Goal: Communication & Community: Answer question/provide support

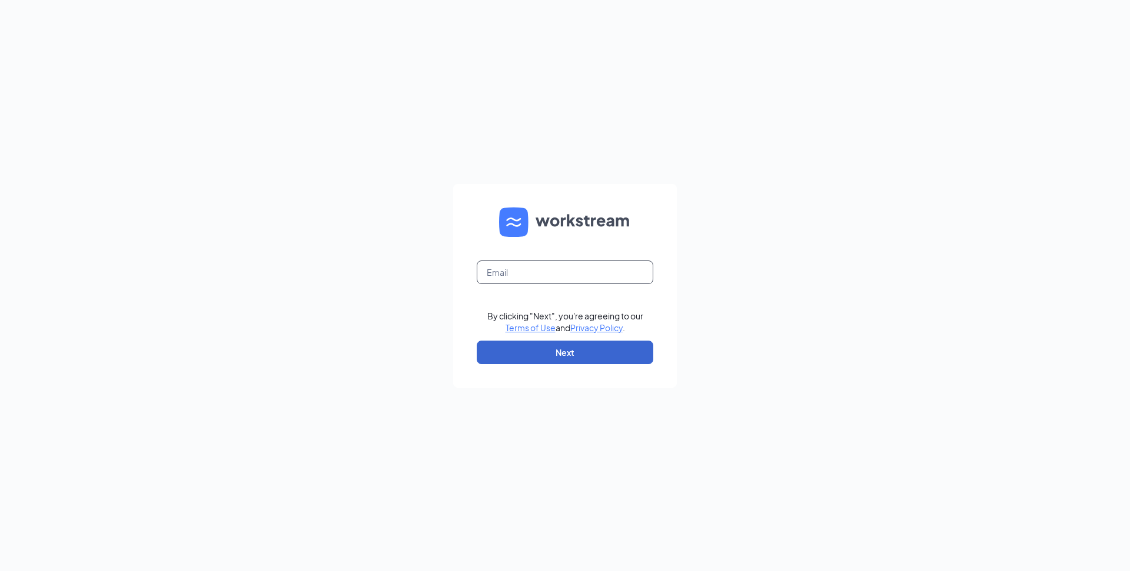
type input "[EMAIL_ADDRESS][DOMAIN_NAME]"
click at [555, 354] on button "Next" at bounding box center [565, 352] width 177 height 24
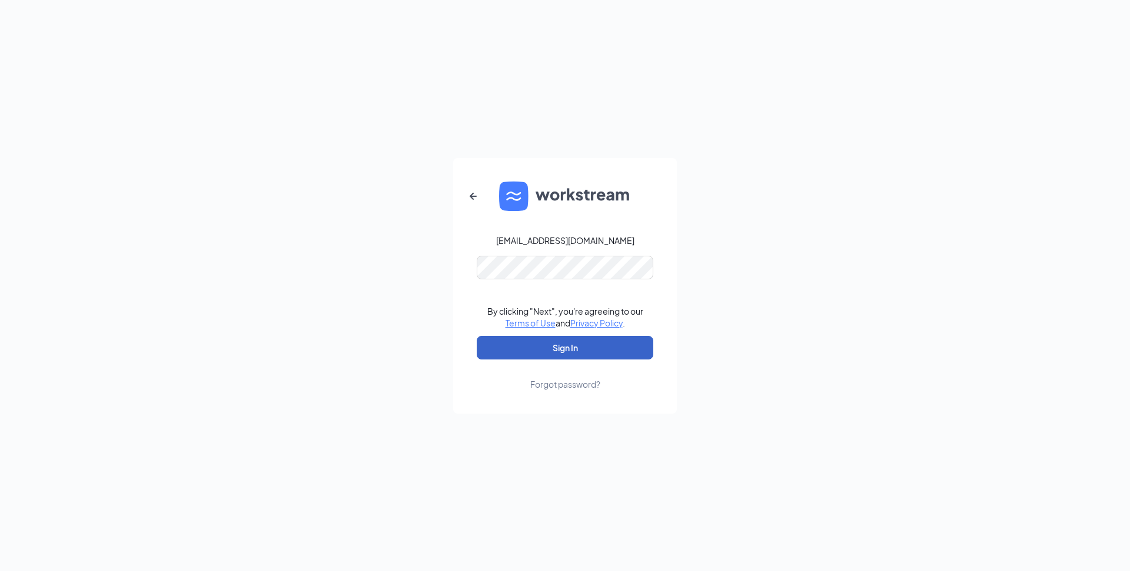
click at [542, 351] on button "Sign In" at bounding box center [565, 348] width 177 height 24
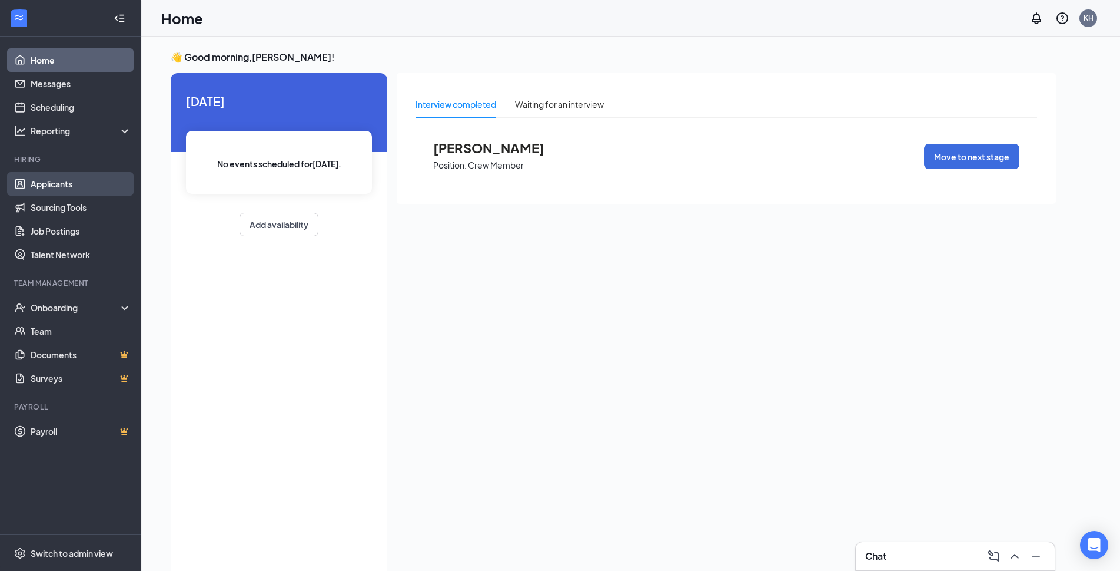
click at [54, 184] on link "Applicants" at bounding box center [81, 184] width 101 height 24
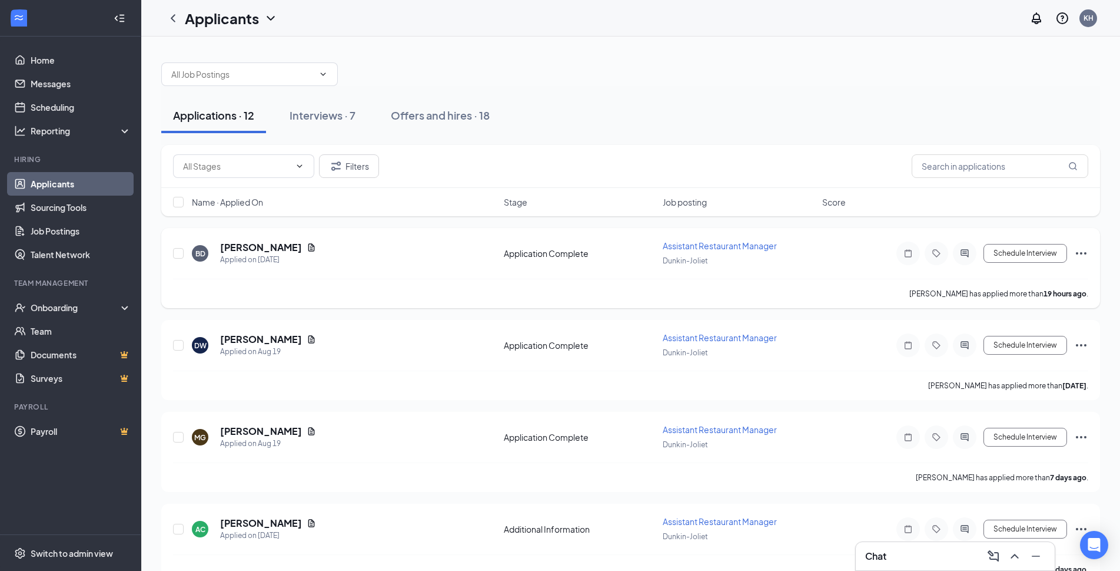
click at [731, 241] on span "Assistant Restaurant Manager" at bounding box center [720, 245] width 114 height 11
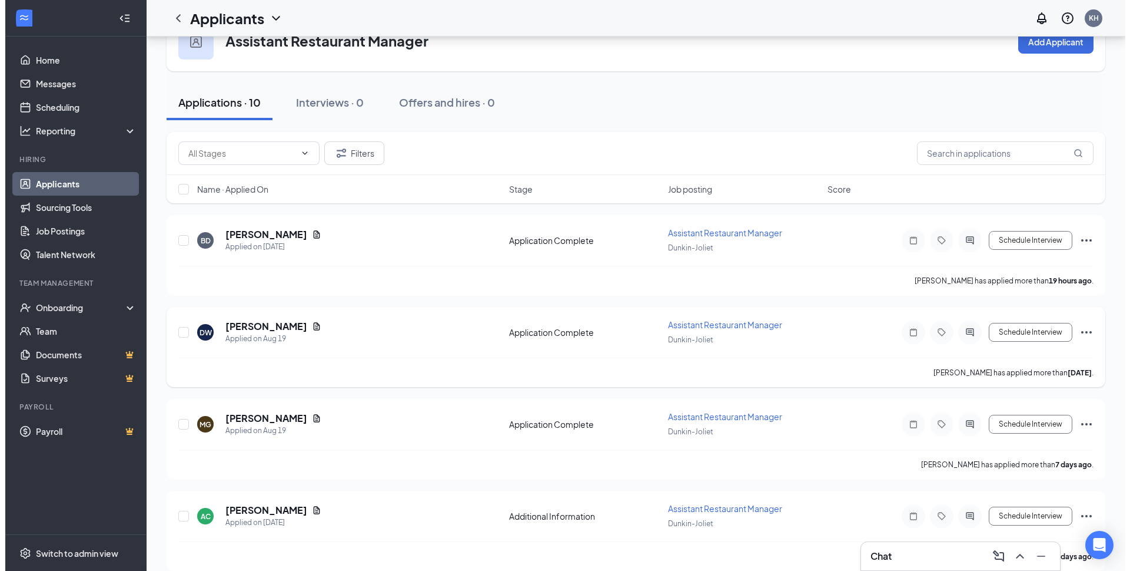
scroll to position [59, 0]
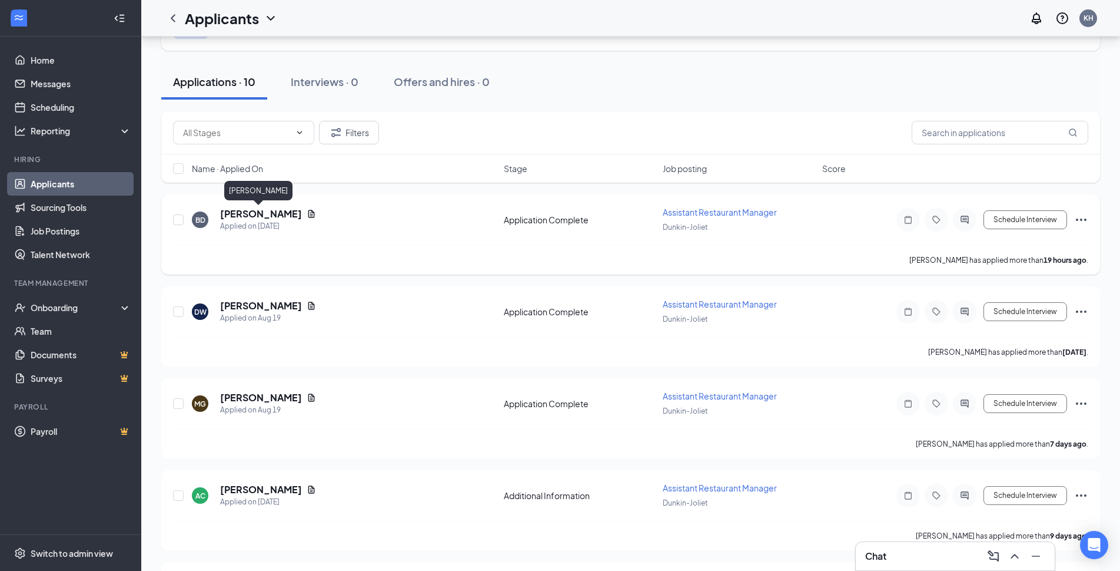
click at [229, 212] on h5 "[PERSON_NAME]" at bounding box center [261, 213] width 82 height 13
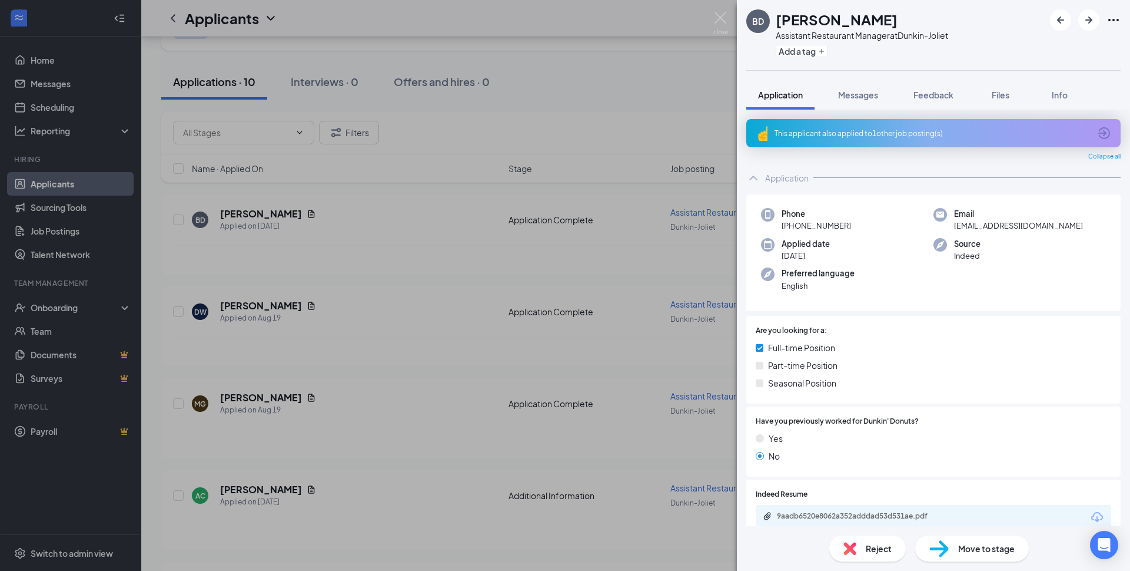
click at [823, 135] on div "This applicant also applied to 1 other job posting(s)" at bounding box center [933, 133] width 316 height 10
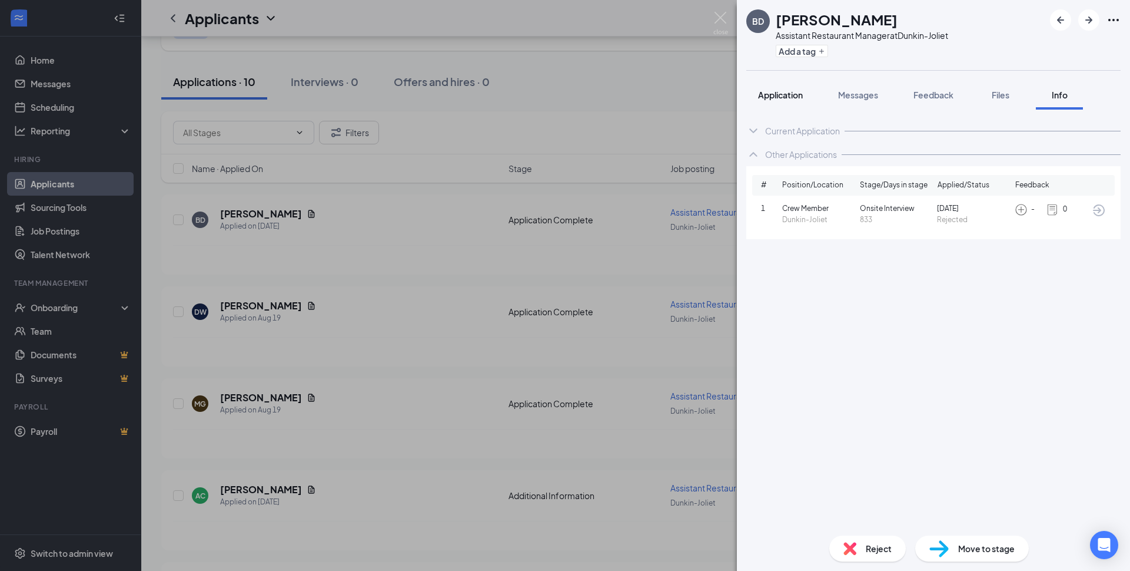
click at [781, 95] on span "Application" at bounding box center [780, 94] width 45 height 11
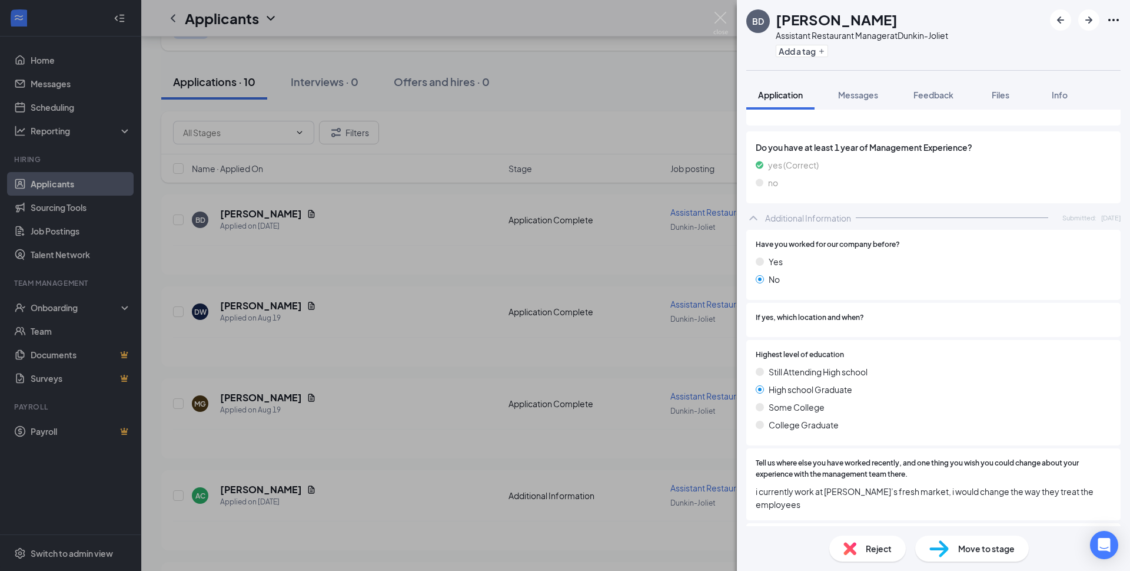
scroll to position [434, 0]
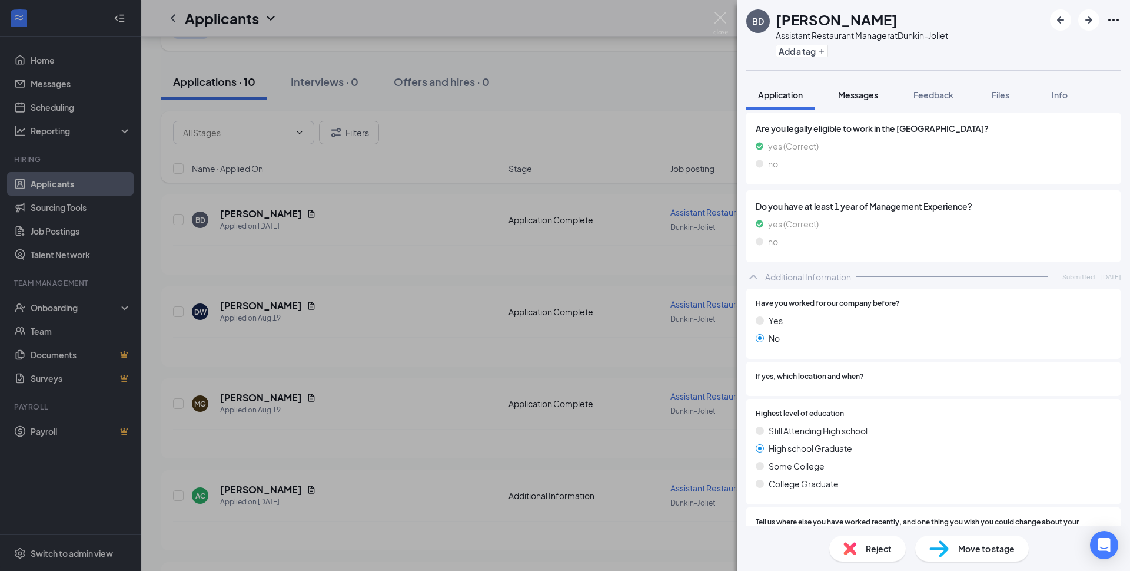
click at [858, 94] on span "Messages" at bounding box center [858, 94] width 40 height 11
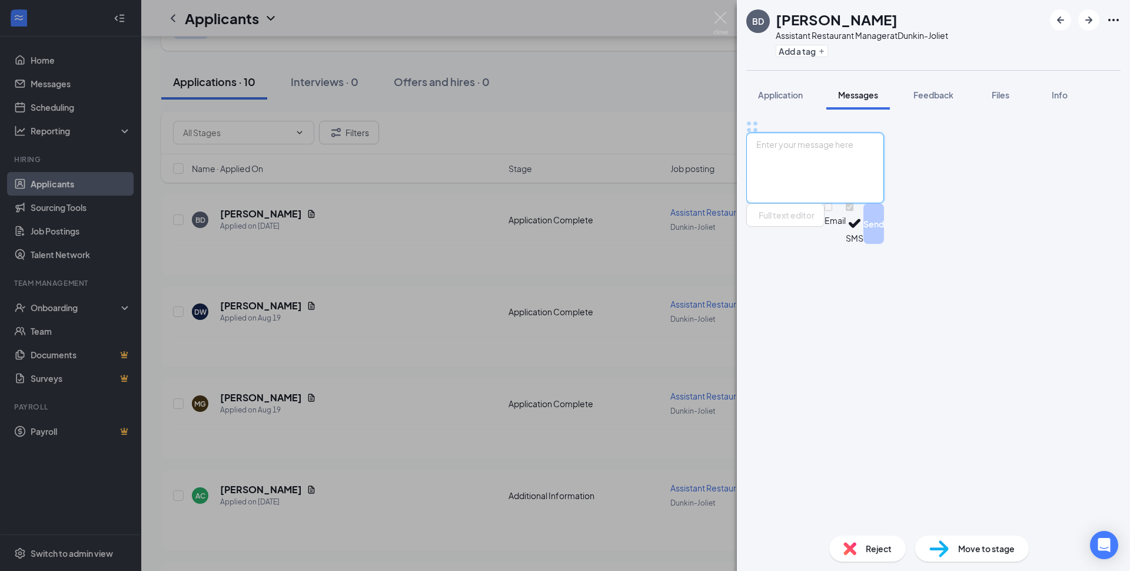
click at [884, 203] on textarea at bounding box center [816, 167] width 138 height 71
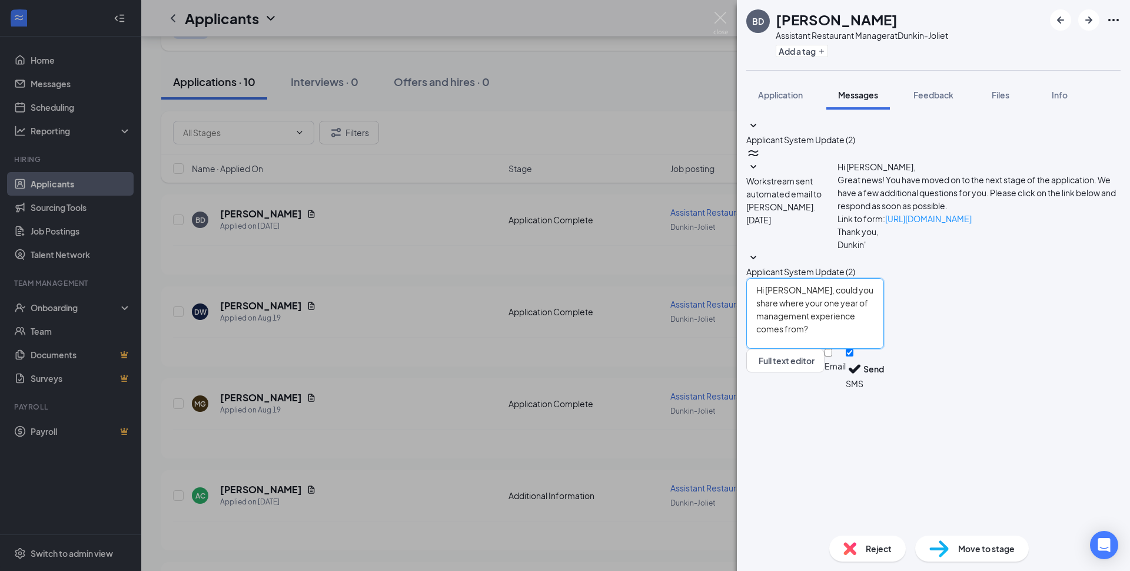
click at [821, 349] on textarea "Hi [PERSON_NAME], could you share where your one year of management experience …" at bounding box center [816, 313] width 138 height 71
click at [884, 349] on textarea "Hi [PERSON_NAME], could you share where your one year of management experience …" at bounding box center [816, 313] width 138 height 71
type textarea "Hi [PERSON_NAME], could you share where your one year of management experience …"
click at [833, 356] on input "Email" at bounding box center [829, 353] width 8 height 8
checkbox input "true"
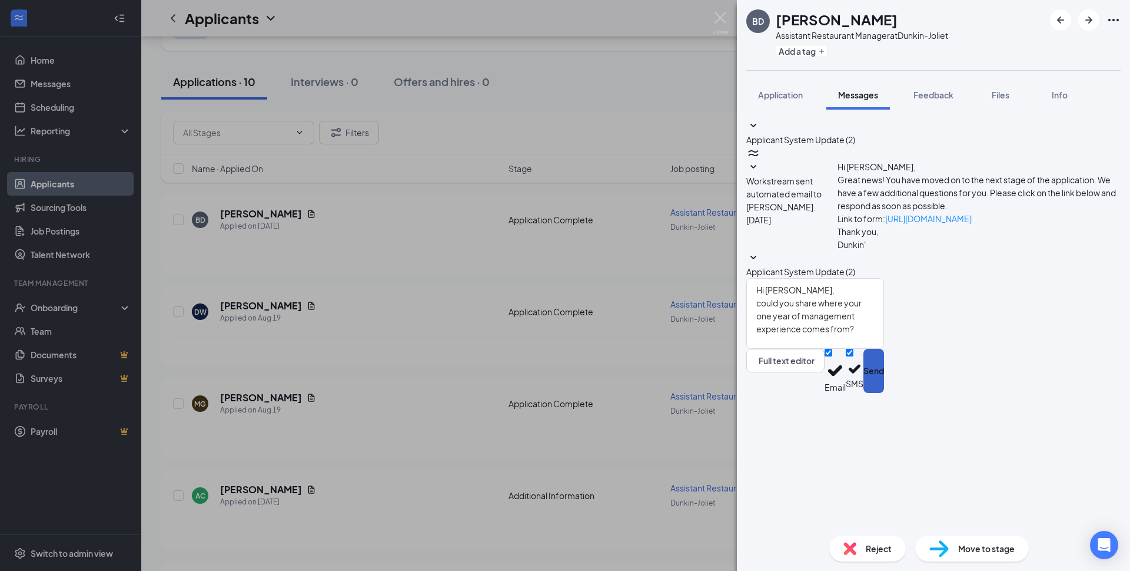
click at [884, 393] on button "Send" at bounding box center [874, 371] width 21 height 44
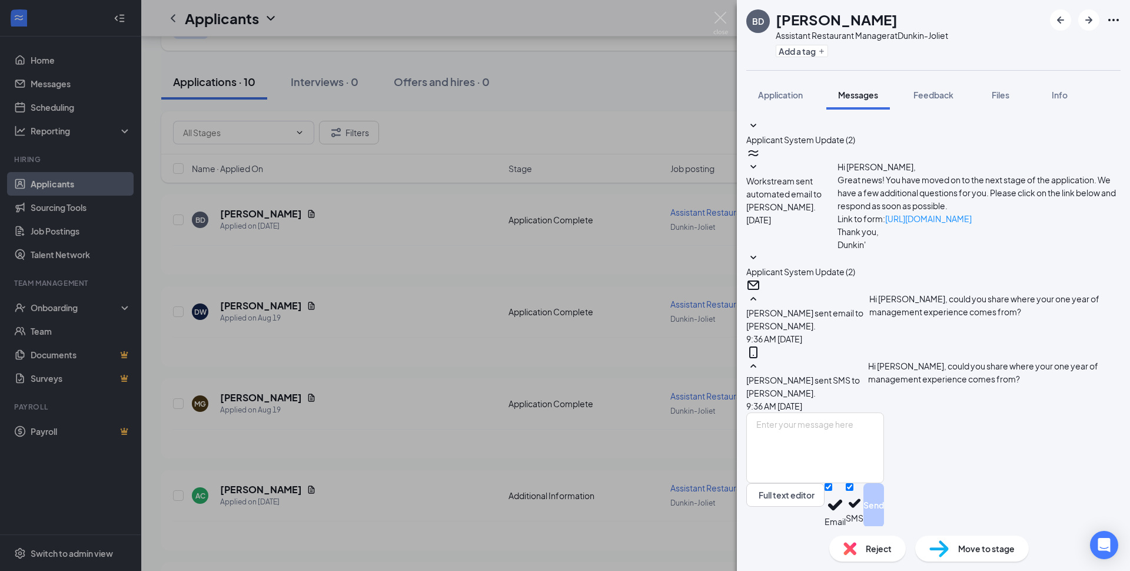
scroll to position [40, 0]
click at [359, 366] on div "BD [PERSON_NAME] Assistant Restaurant Manager at [GEOGRAPHIC_DATA] Add a tag Ap…" at bounding box center [565, 285] width 1130 height 571
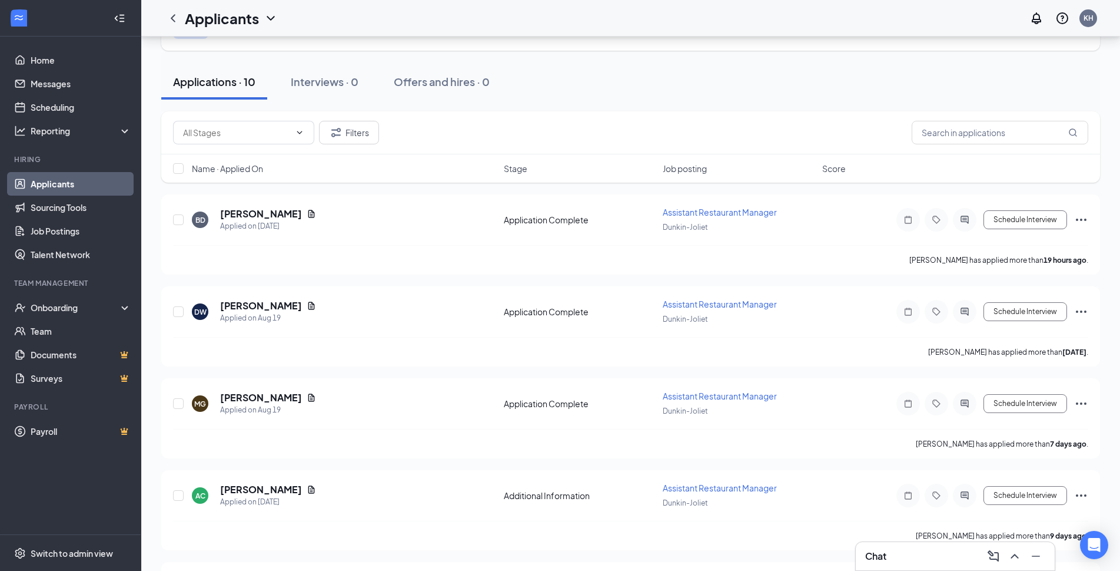
click at [48, 181] on link "Applicants" at bounding box center [81, 184] width 101 height 24
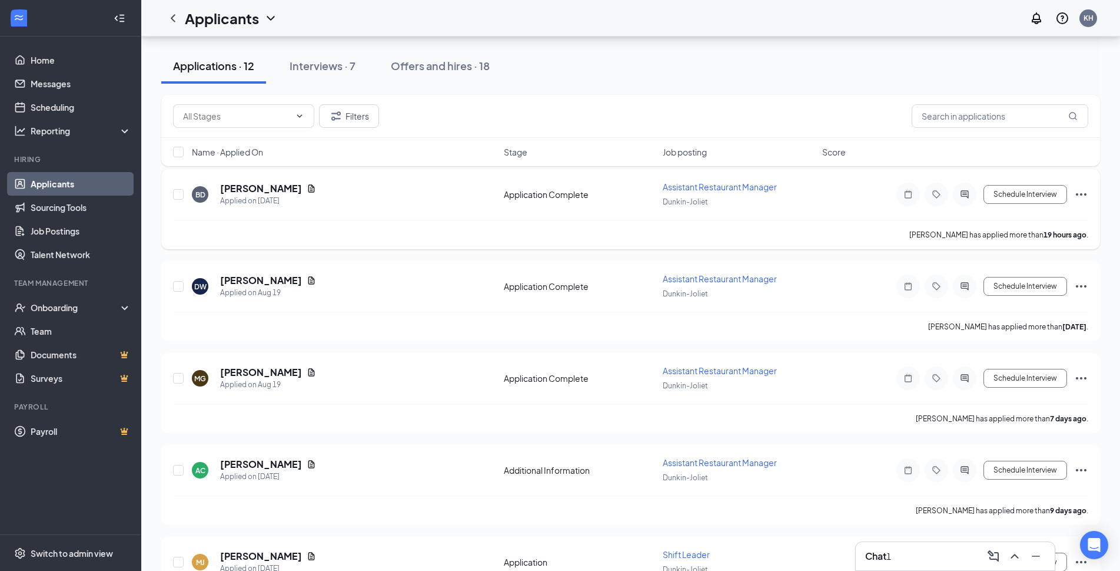
click at [273, 188] on h5 "[PERSON_NAME]" at bounding box center [261, 188] width 82 height 13
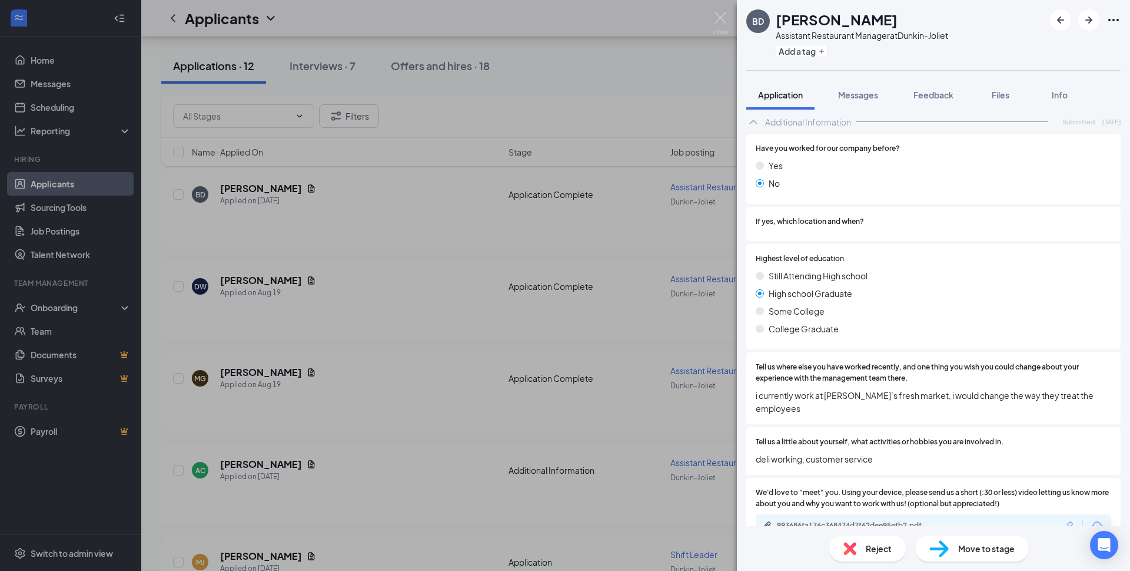
scroll to position [611, 0]
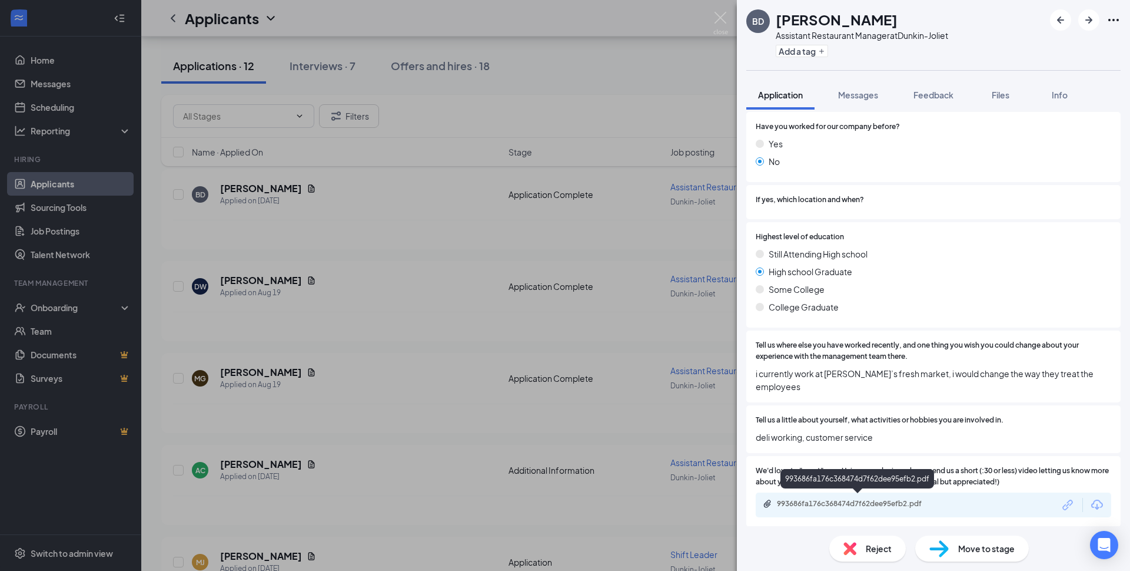
click at [798, 505] on div "993686fa176c368474d7f62dee95efb2.pdf" at bounding box center [859, 503] width 165 height 9
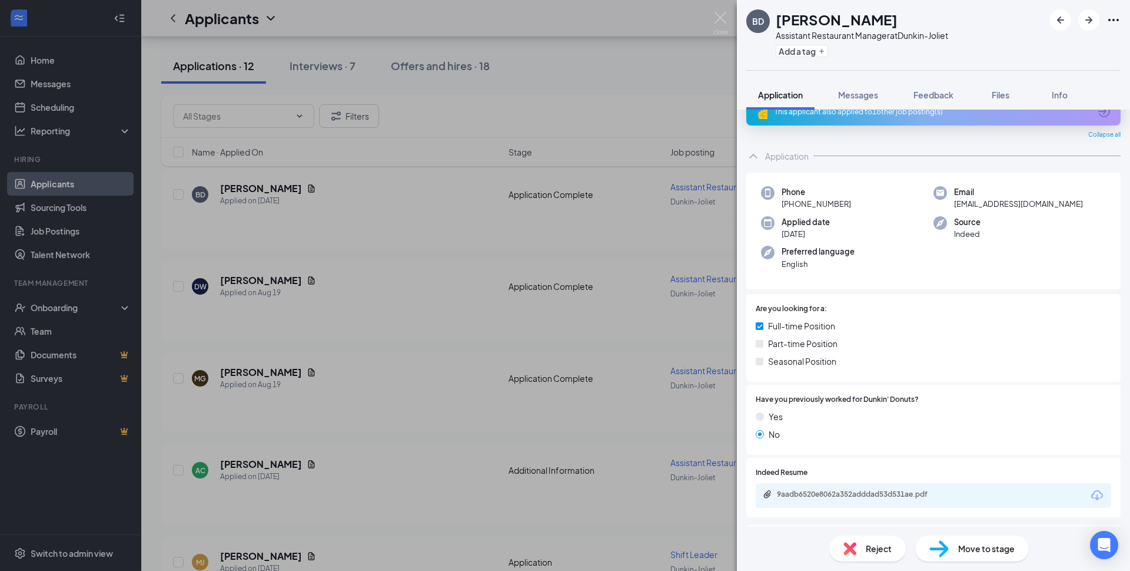
scroll to position [177, 0]
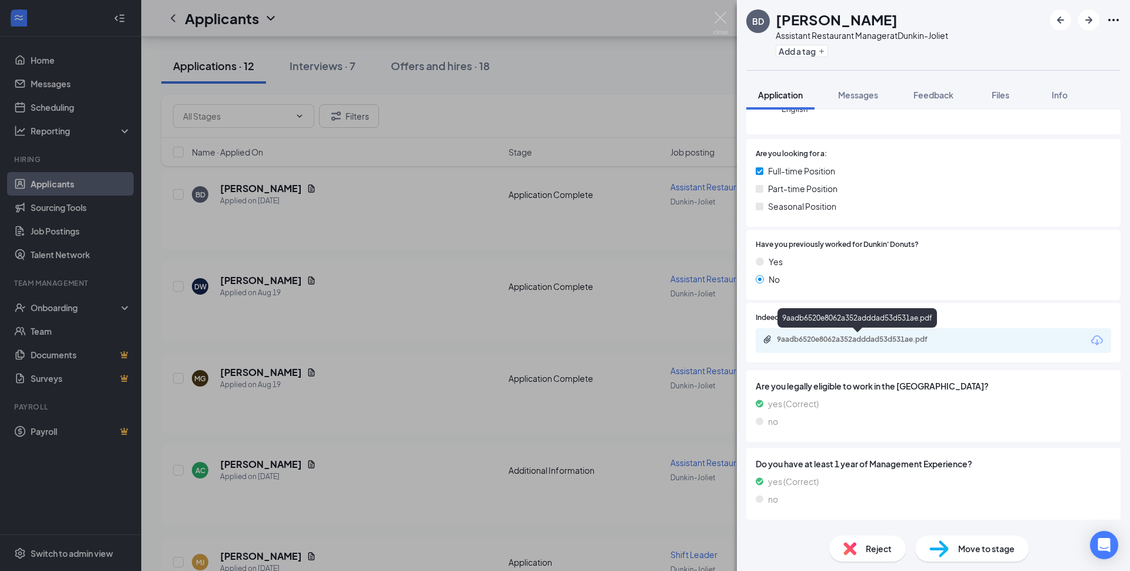
click at [829, 329] on div "9aadb6520e8062a352adddad53d531ae.pdf" at bounding box center [858, 320] width 160 height 24
click at [828, 336] on div "9aadb6520e8062a352adddad53d531ae.pdf" at bounding box center [934, 340] width 356 height 25
click at [828, 336] on div "9aadb6520e8062a352adddad53d531ae.pdf" at bounding box center [859, 338] width 165 height 9
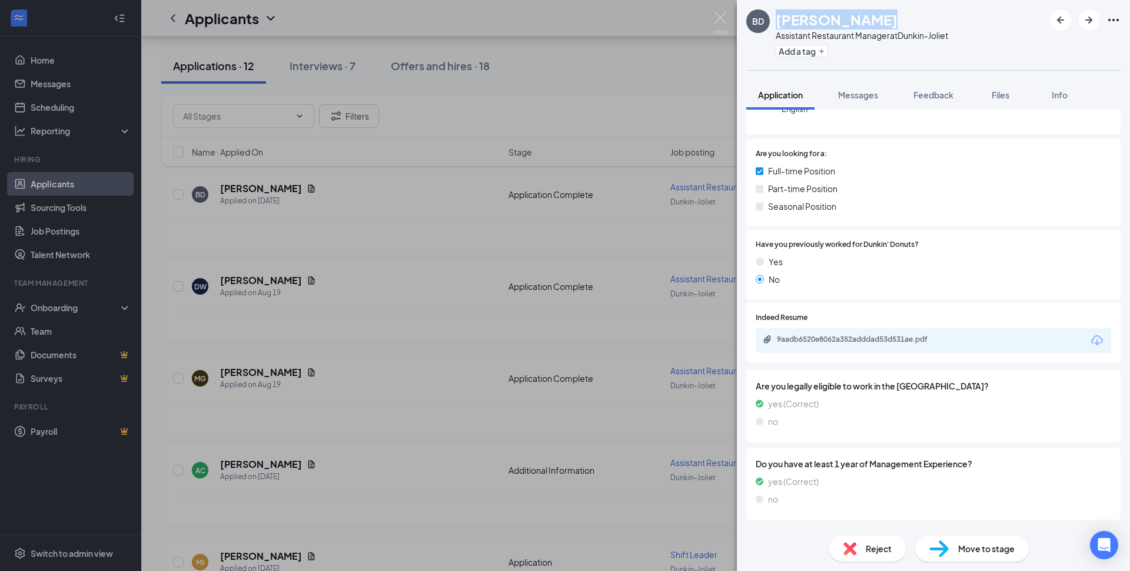
drag, startPoint x: 883, startPoint y: 25, endPoint x: 778, endPoint y: 13, distance: 105.5
click at [778, 13] on div "[PERSON_NAME]" at bounding box center [862, 19] width 173 height 20
copy h1 "[PERSON_NAME]"
click at [846, 105] on button "Messages" at bounding box center [859, 94] width 64 height 29
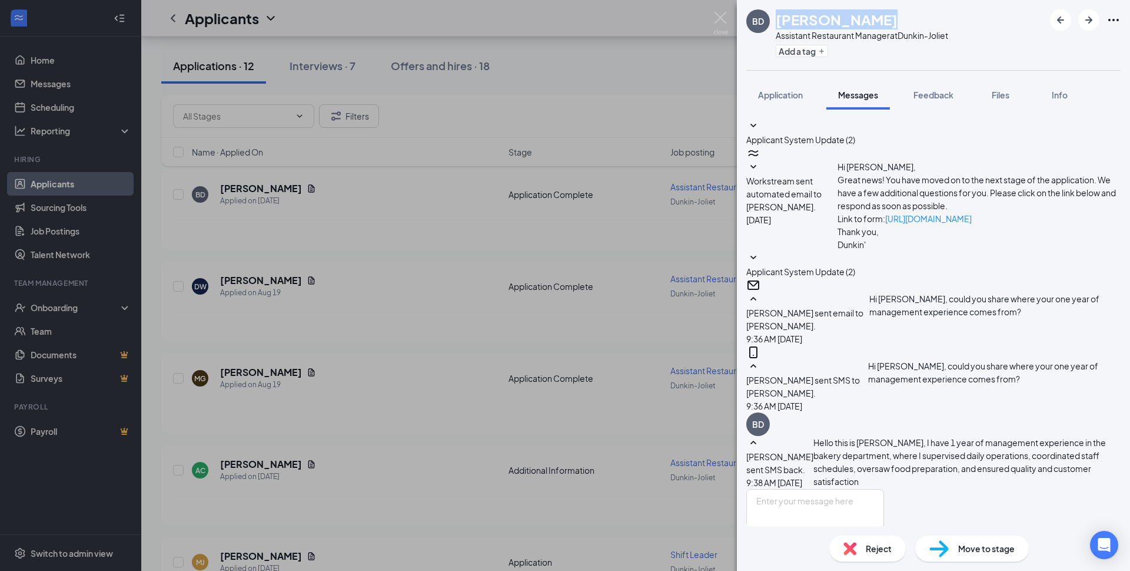
scroll to position [155, 0]
click at [884, 489] on textarea at bounding box center [816, 524] width 138 height 71
type textarea "a"
type textarea "w"
type textarea "great, and what is your working availability?"
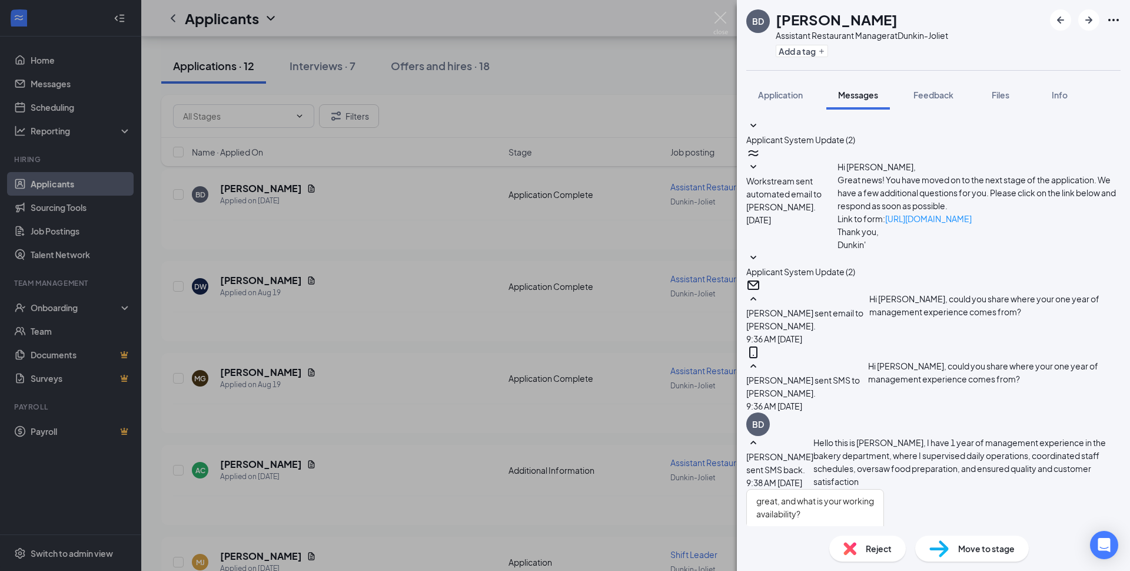
click at [884, 559] on div "Email SMS Send" at bounding box center [854, 579] width 59 height 41
click at [833, 559] on input "Email" at bounding box center [829, 563] width 8 height 8
checkbox input "true"
click at [884, 559] on button "Send" at bounding box center [874, 581] width 21 height 44
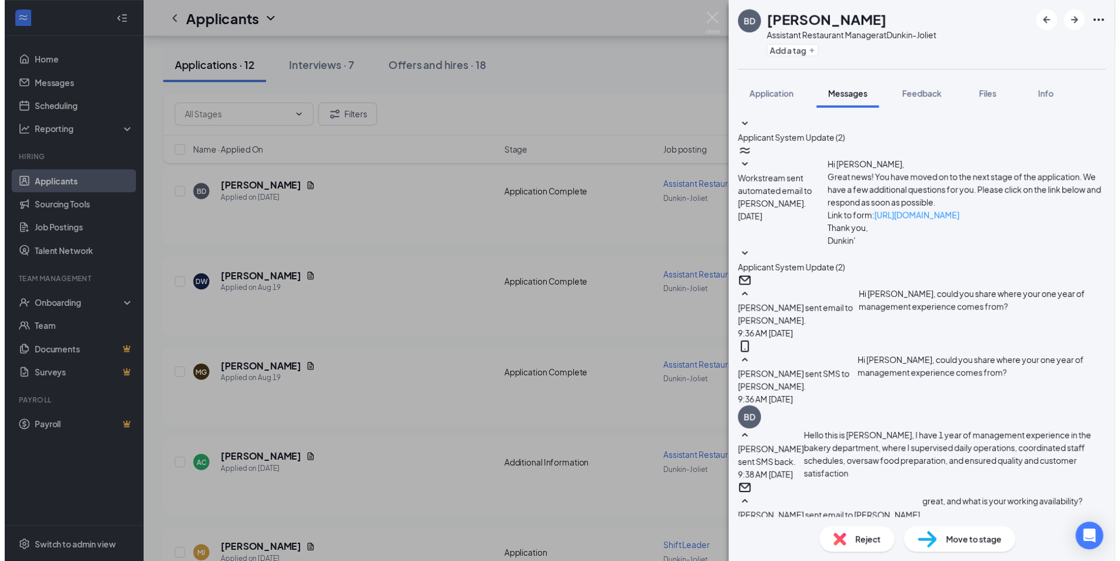
scroll to position [306, 0]
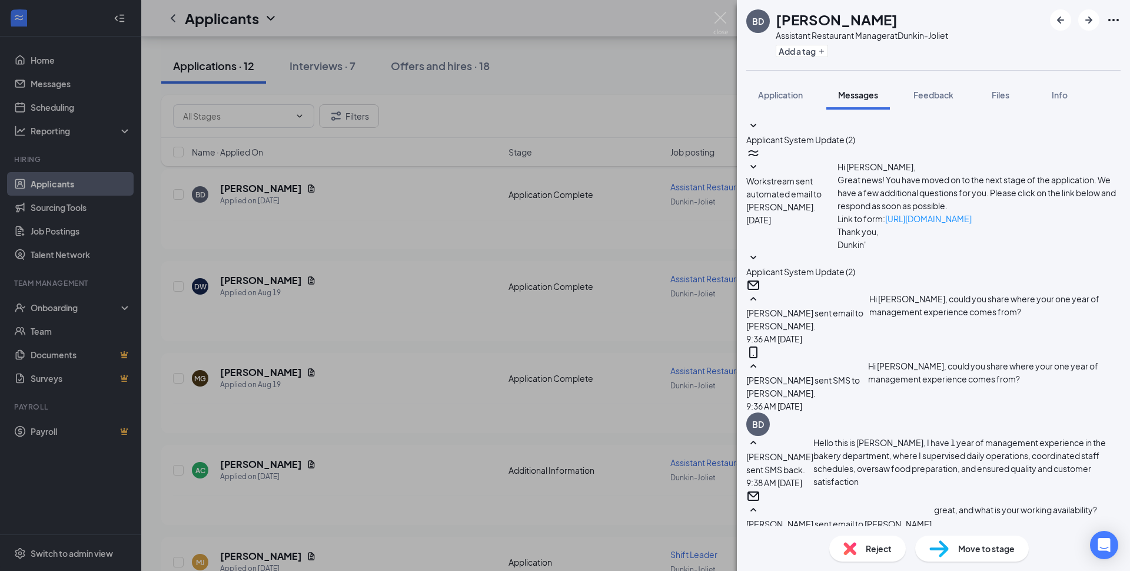
click at [83, 161] on div "BD [PERSON_NAME] Assistant Restaurant Manager at [GEOGRAPHIC_DATA] Add a tag Ap…" at bounding box center [565, 285] width 1130 height 571
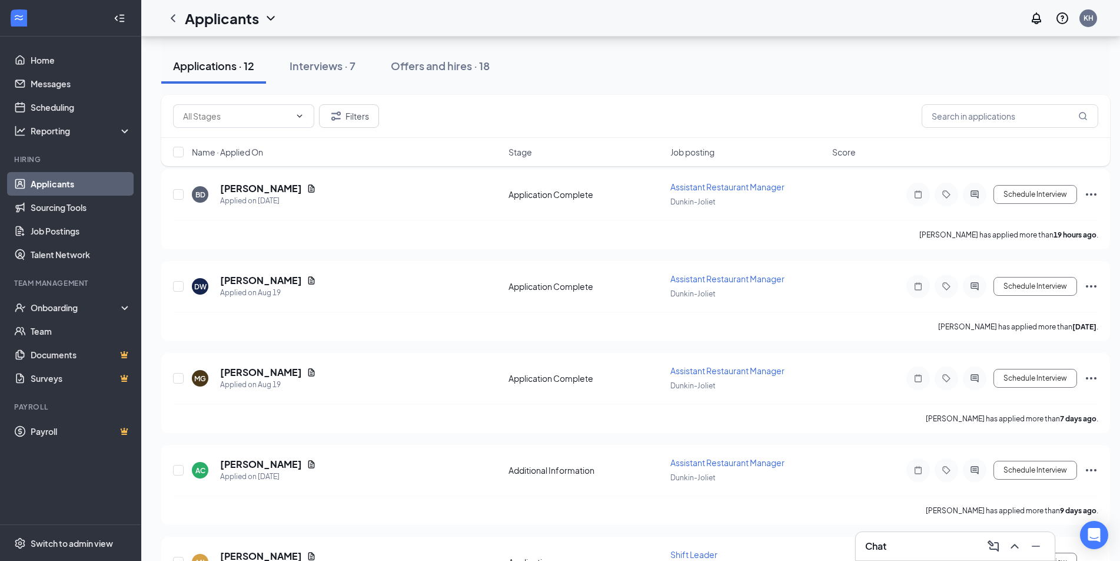
click at [57, 188] on link "Applicants" at bounding box center [81, 184] width 101 height 24
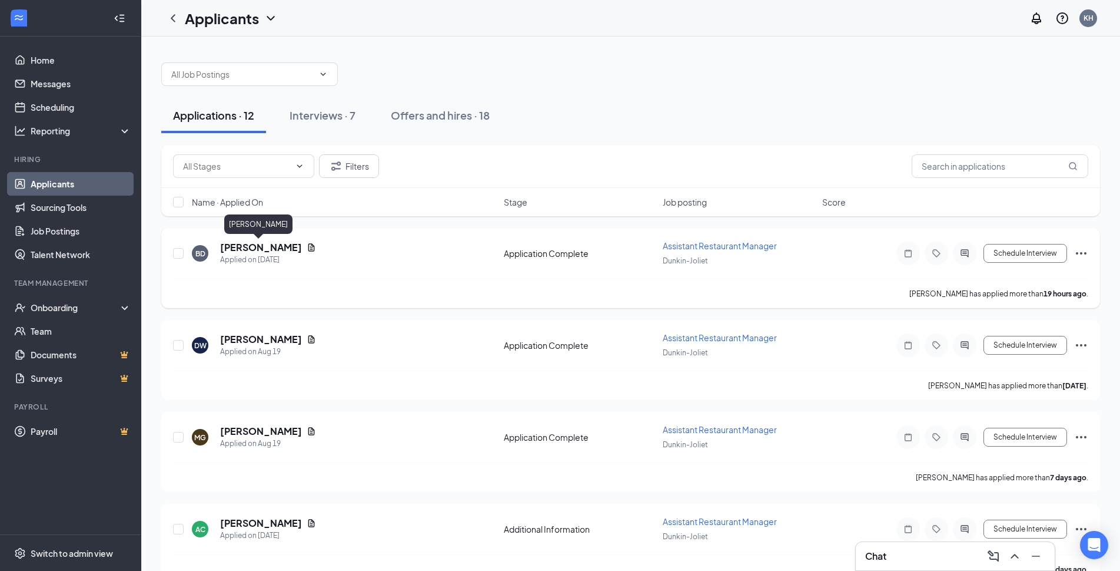
click at [260, 250] on h5 "[PERSON_NAME]" at bounding box center [261, 247] width 82 height 13
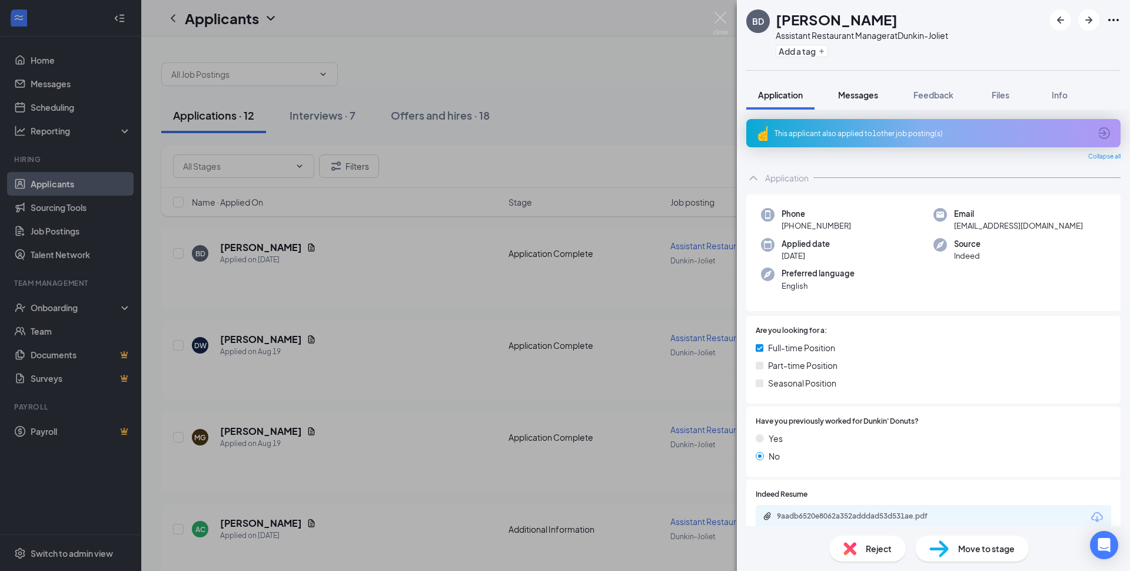
click at [847, 97] on span "Messages" at bounding box center [858, 94] width 40 height 11
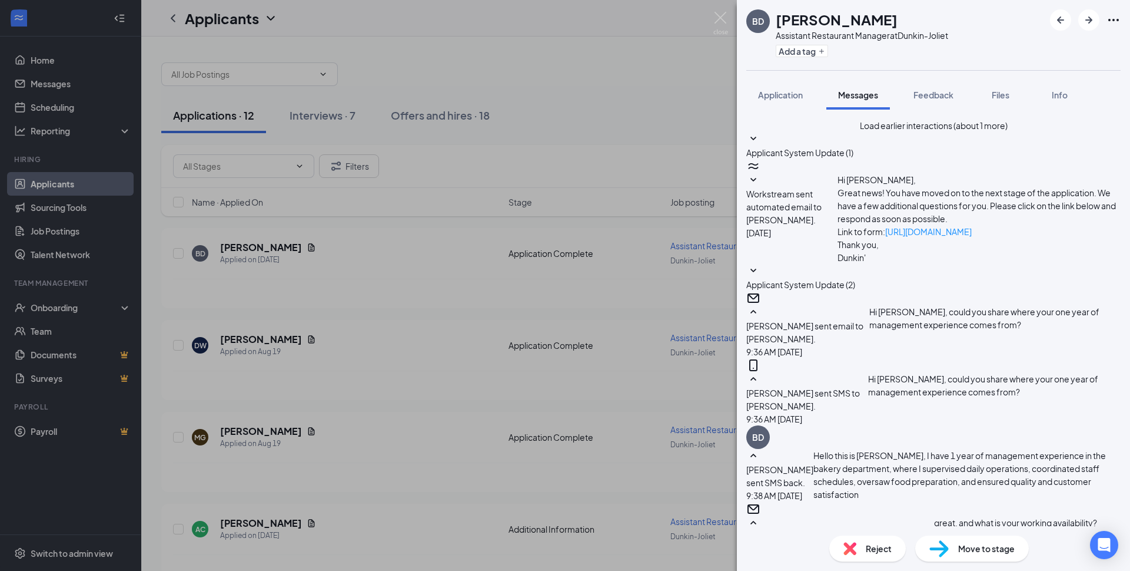
type textarea "m"
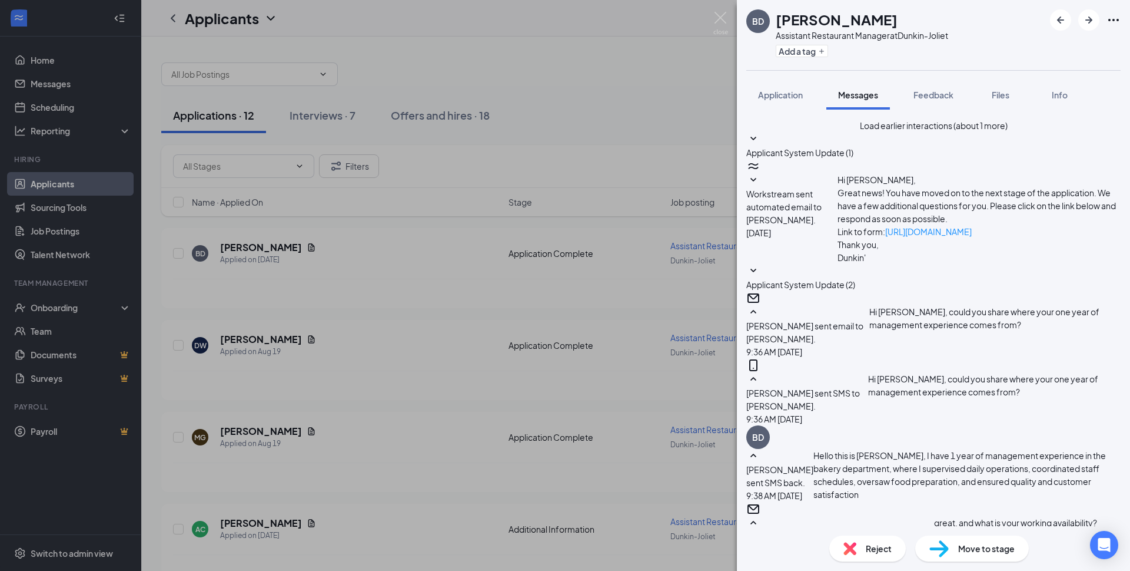
type textarea "[DATE]- [DATE] we are open from 4am-8pm Saturdays we are open from 4am-7pm Sund…"
checkbox input "true"
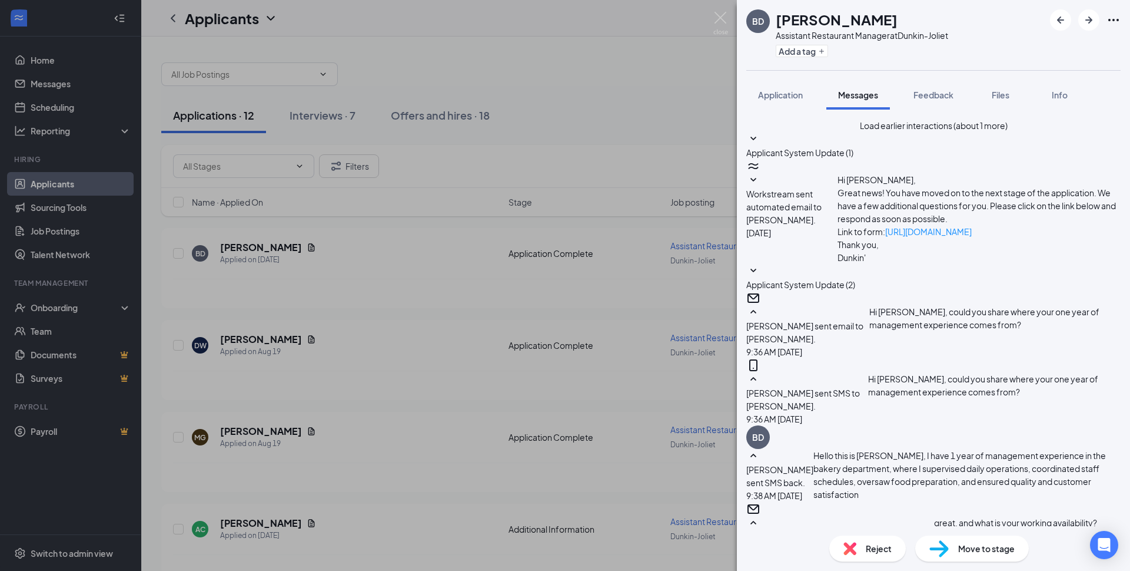
click at [578, 486] on div "BD [PERSON_NAME] Assistant Restaurant Manager at [GEOGRAPHIC_DATA] Add a tag Ap…" at bounding box center [565, 285] width 1130 height 571
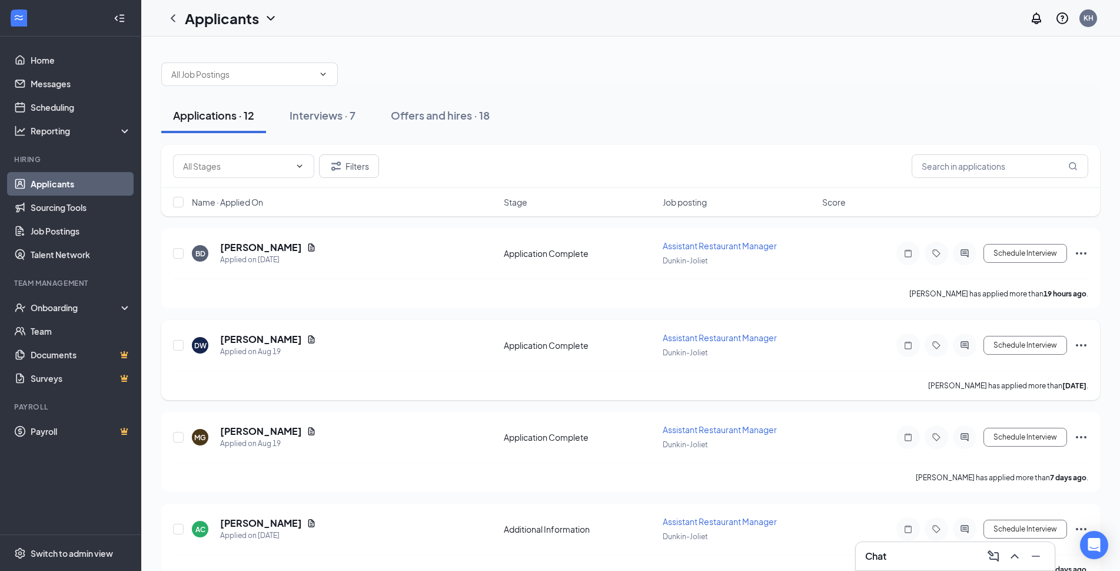
click at [753, 339] on span "Assistant Restaurant Manager" at bounding box center [720, 337] width 114 height 11
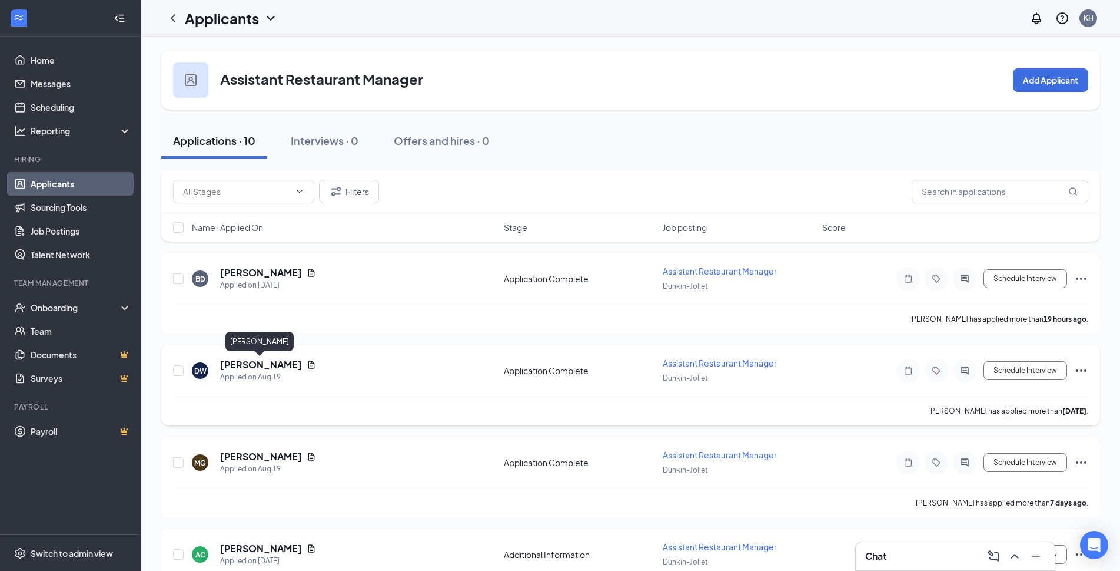
click at [269, 359] on h5 "[PERSON_NAME]" at bounding box center [261, 364] width 82 height 13
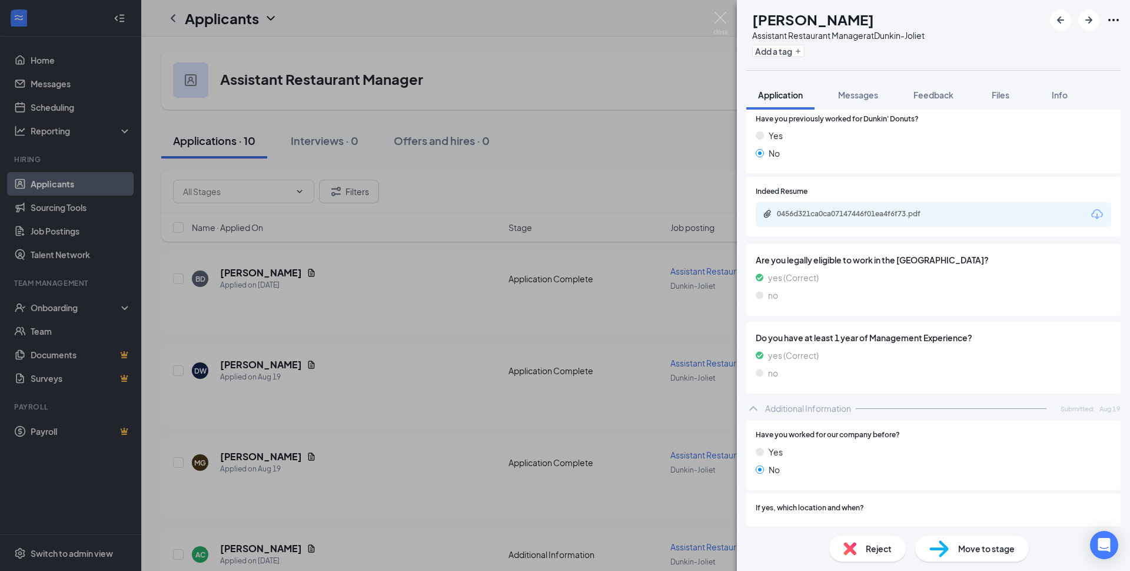
scroll to position [294, 0]
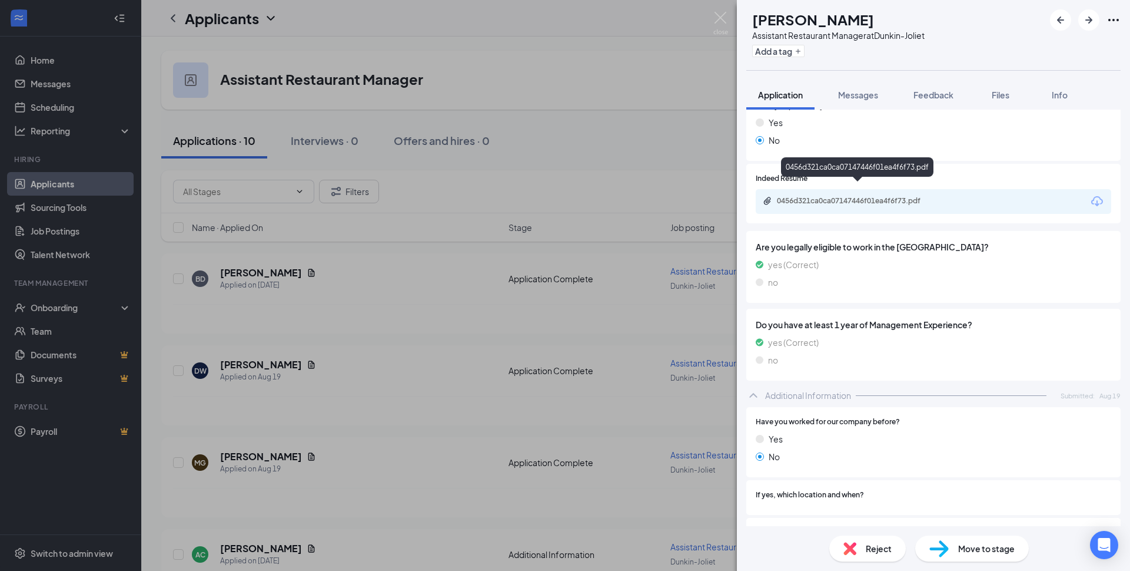
click at [813, 196] on div "0456d321ca0ca07147446f01ea4f6f73.pdf" at bounding box center [859, 200] width 165 height 9
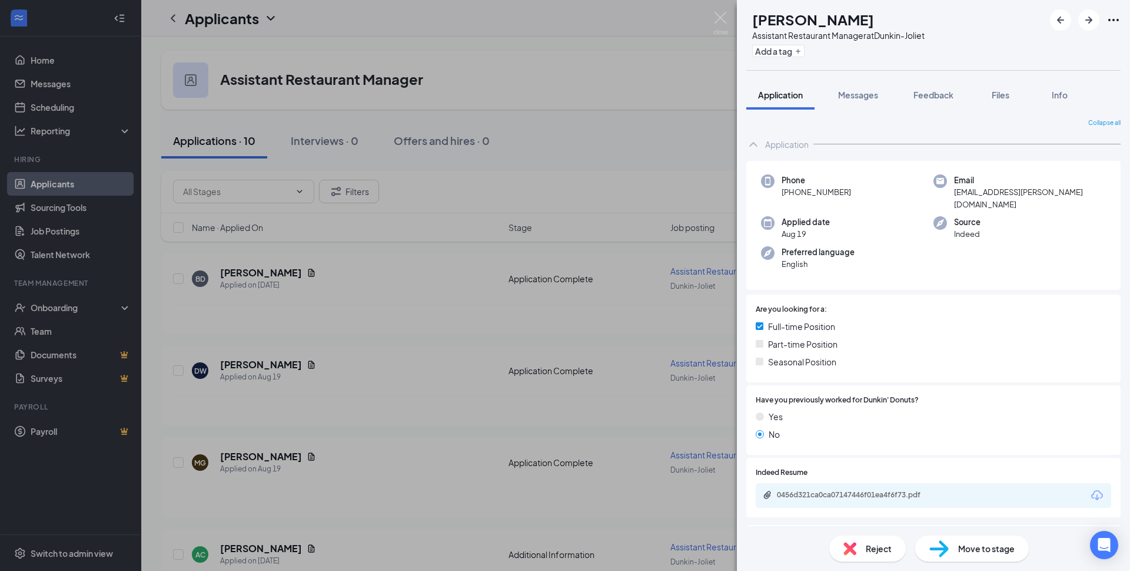
scroll to position [0, 0]
click at [858, 97] on span "Messages" at bounding box center [858, 94] width 40 height 11
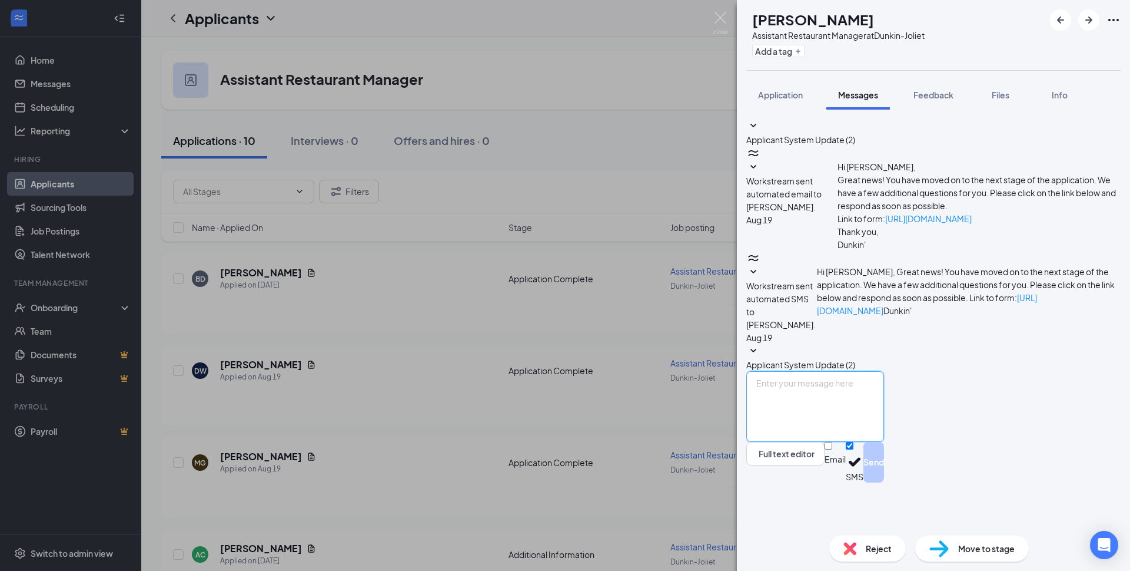
click at [835, 442] on textarea at bounding box center [816, 406] width 138 height 71
click at [389, 331] on div "[PERSON_NAME] Assistant Restaurant Manager at [GEOGRAPHIC_DATA] Add a tag Appli…" at bounding box center [565, 285] width 1130 height 571
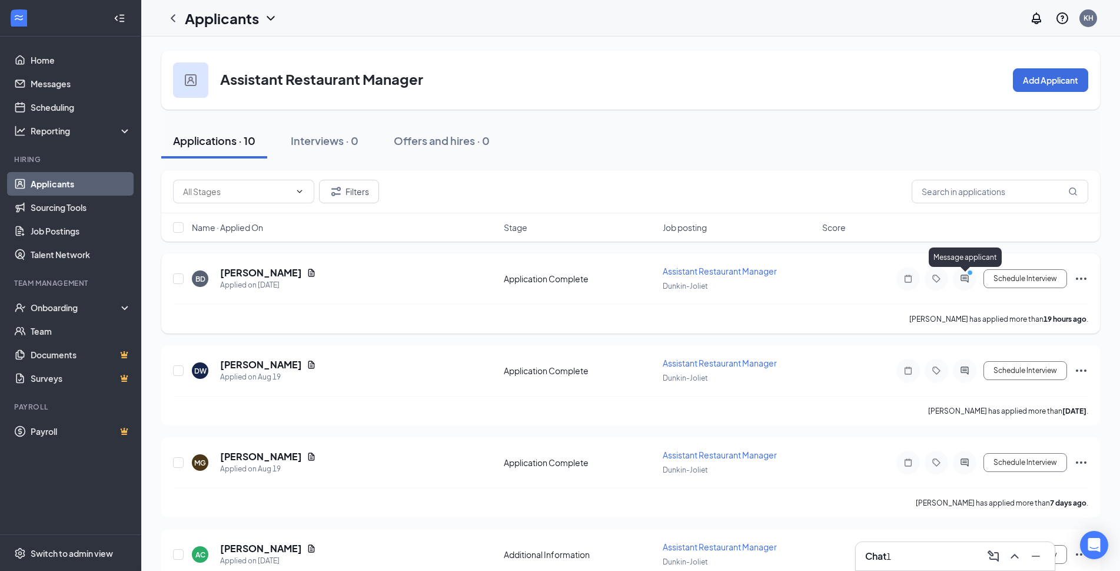
click at [966, 281] on icon "ActiveChat" at bounding box center [965, 278] width 14 height 9
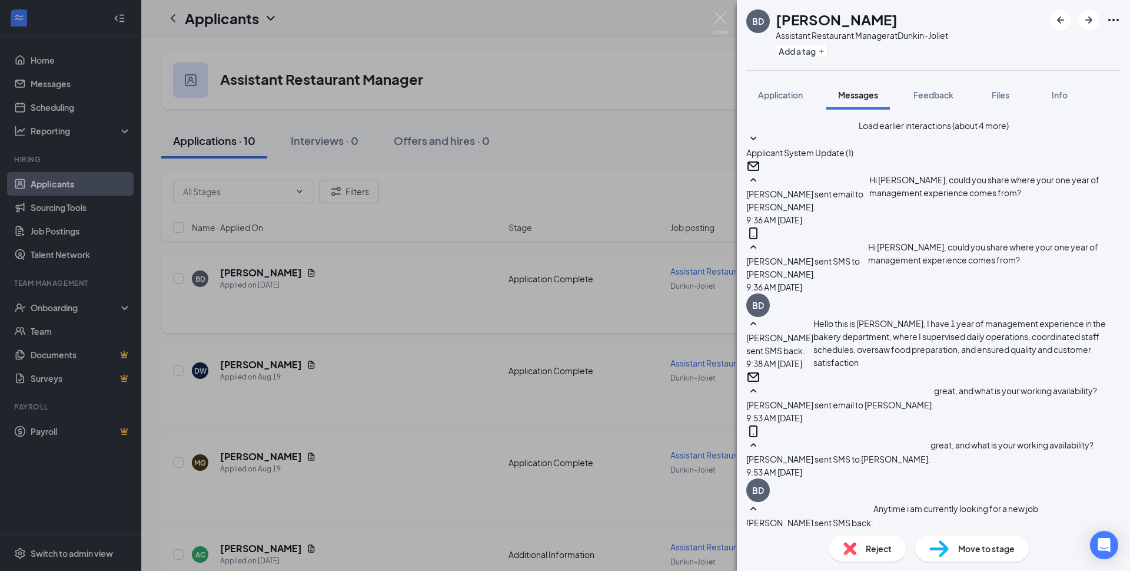
scroll to position [662, 0]
type textarea "Great, could you come in for an interview [DATE] at 11am?"
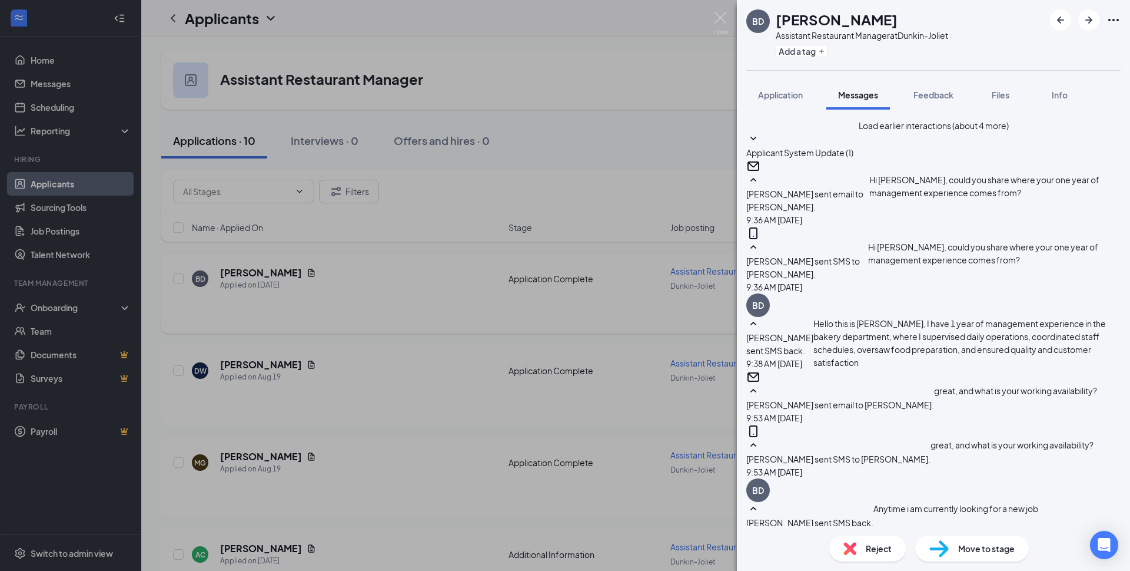
checkbox input "true"
